Goal: Complete application form: Complete application form

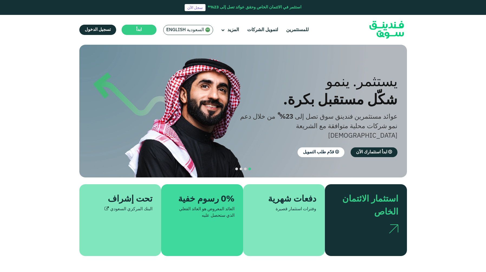
drag, startPoint x: 0, startPoint y: 0, endPoint x: 178, endPoint y: 28, distance: 180.7
click at [178, 28] on span "السعودية English" at bounding box center [185, 30] width 38 height 6
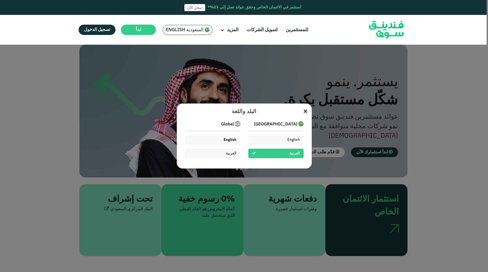
click at [232, 142] on div "English" at bounding box center [229, 140] width 13 height 6
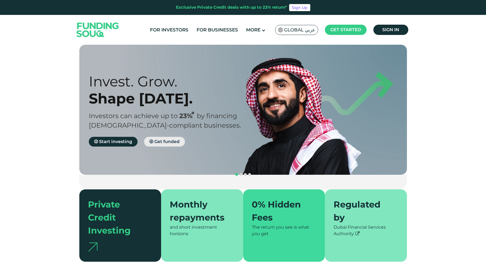
click at [168, 141] on span "Get funded" at bounding box center [166, 141] width 25 height 5
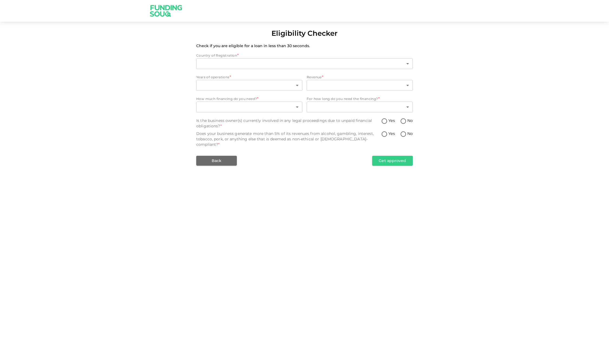
type input "1"
click at [334, 57] on div "Country of Registration" at bounding box center [304, 55] width 217 height 5
click at [334, 63] on body "Eligibility Checker Check if you are eligible for a loan in less than 30 second…" at bounding box center [304, 170] width 609 height 340
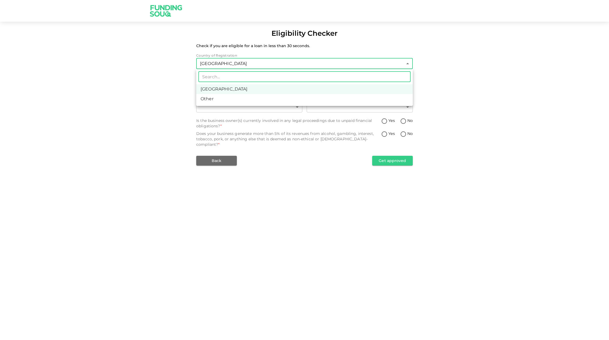
click at [309, 160] on div at bounding box center [304, 170] width 609 height 340
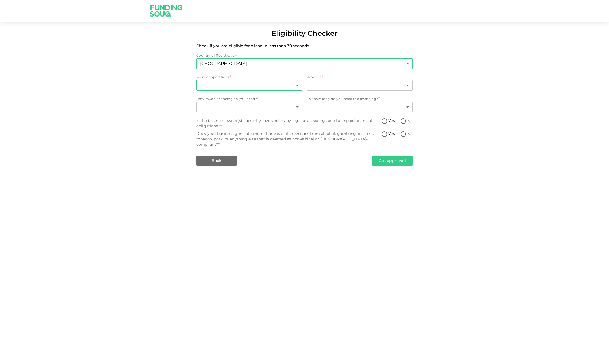
click at [270, 85] on body "Eligibility Checker Check if you are eligible for a loan in less than 30 second…" at bounding box center [304, 170] width 609 height 340
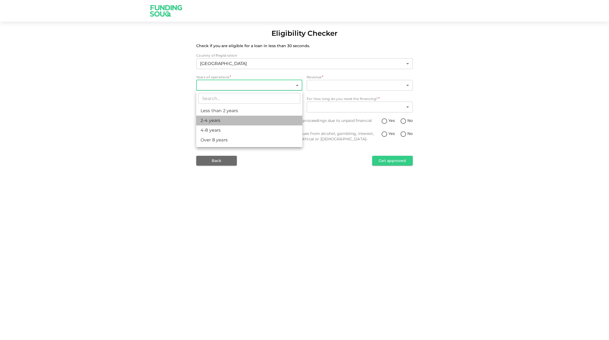
click at [258, 119] on li "2-4 years" at bounding box center [249, 121] width 106 height 10
type input "2"
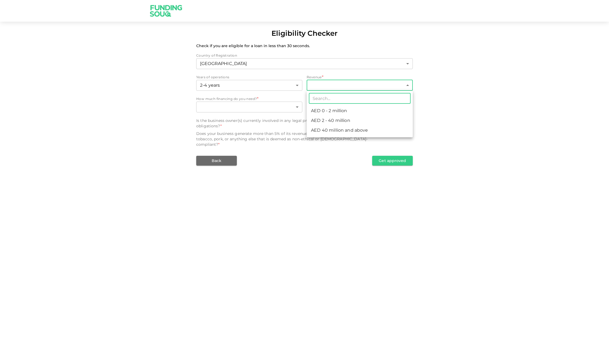
click at [320, 90] on body "Eligibility Checker Check if you are eligible for a loan in less than 30 second…" at bounding box center [304, 170] width 609 height 340
click at [326, 122] on li "AED 2 - 40 million" at bounding box center [360, 121] width 106 height 10
type input "2"
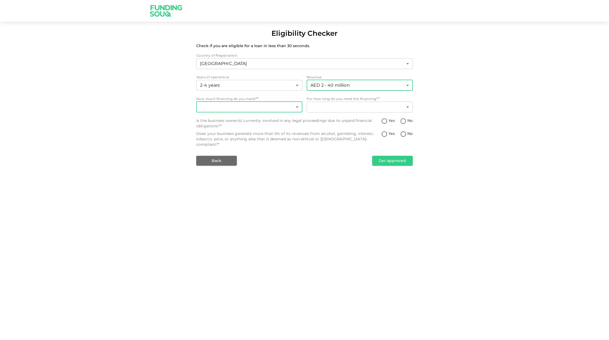
click at [274, 107] on body "Eligibility Checker Check if you are eligible for a loan in less than 30 second…" at bounding box center [304, 170] width 609 height 340
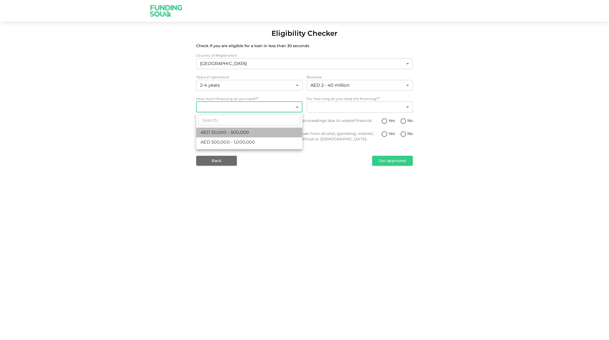
click at [259, 136] on li "AED 50,000 - 500,000" at bounding box center [249, 133] width 106 height 10
type input "1"
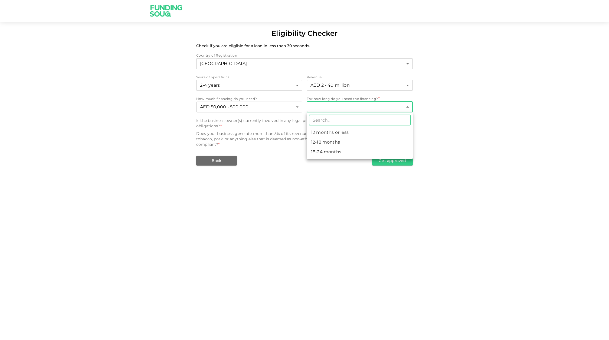
click at [334, 106] on body "Eligibility Checker Check if you are eligible for a loan in less than 30 second…" at bounding box center [304, 170] width 609 height 340
click at [332, 139] on li "12-18 months" at bounding box center [360, 142] width 106 height 10
type input "2"
click at [403, 117] on div "Country of Registration United Arab Emirates 1 ​ Years of operations 2-4 years …" at bounding box center [304, 109] width 217 height 113
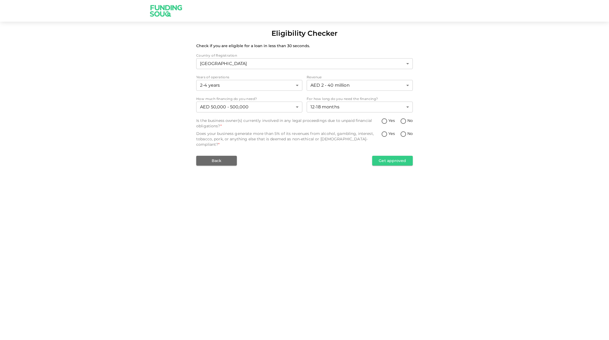
click at [404, 119] on input "No" at bounding box center [404, 121] width 8 height 7
radio input "true"
click at [404, 133] on input "No" at bounding box center [404, 134] width 8 height 7
radio input "true"
click at [402, 156] on button "Get approved" at bounding box center [392, 161] width 41 height 10
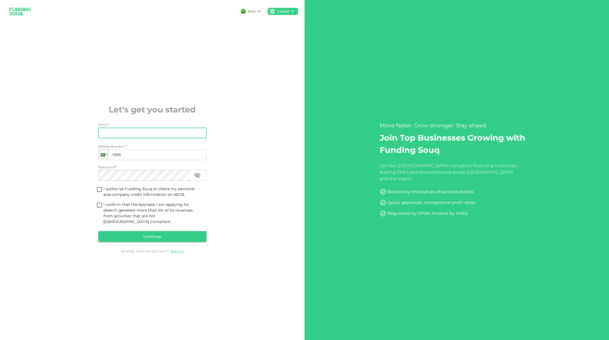
click at [160, 135] on input "Email" at bounding box center [149, 133] width 102 height 11
type input "ma"
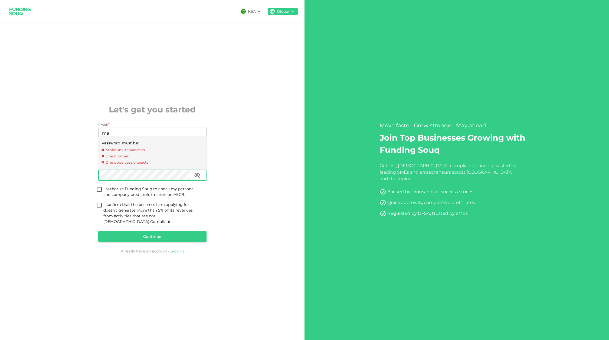
click at [245, 160] on div "KSA Global Let's get you started Email * Email ma Email Mobile Number * Phone +…" at bounding box center [152, 170] width 305 height 340
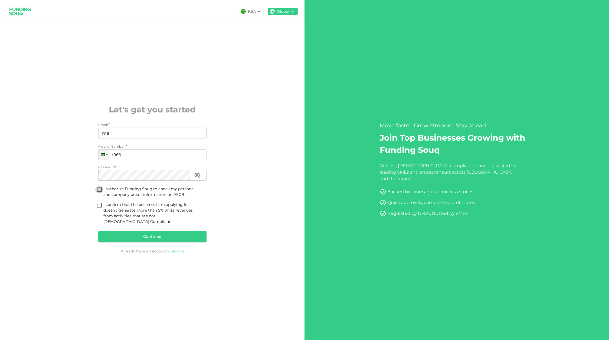
click at [102, 193] on input "I authorize Funding Souq to check my personal and company credit information on…" at bounding box center [99, 189] width 8 height 7
checkbox input "true"
drag, startPoint x: 191, startPoint y: 198, endPoint x: 105, endPoint y: 189, distance: 87.4
click at [105, 190] on span "I authorize Funding Souq to check my personal and company credit information on…" at bounding box center [152, 191] width 99 height 11
click at [98, 207] on input "I confirm that the business I am applying for doesn’t generate more than 5% of …" at bounding box center [99, 205] width 8 height 7
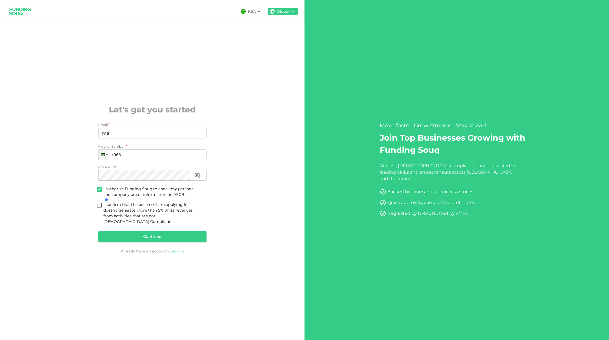
checkbox input "true"
